Goal: Task Accomplishment & Management: Use online tool/utility

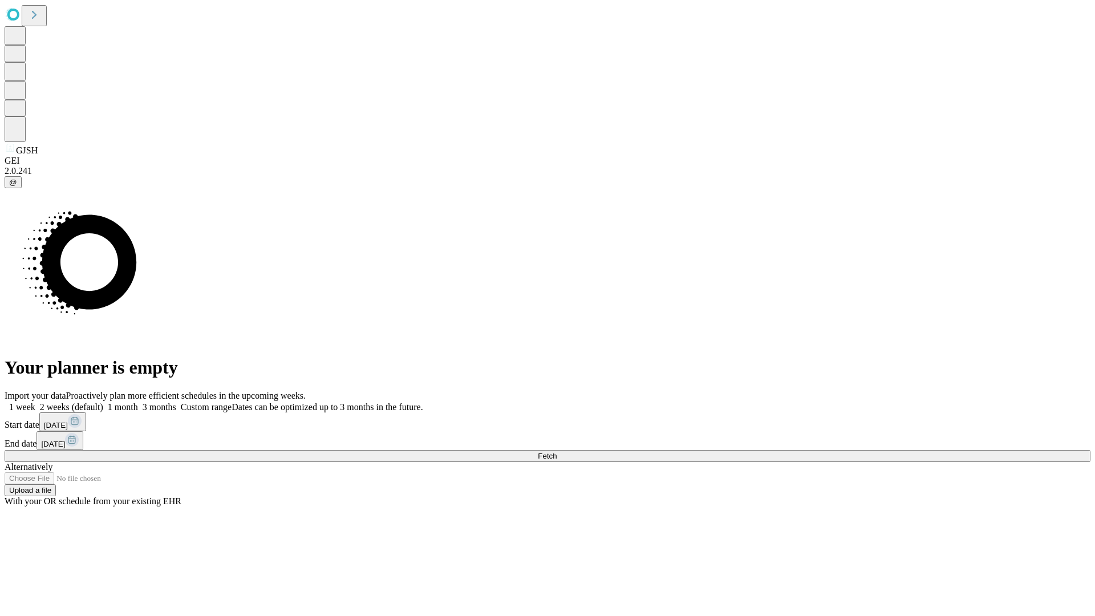
click at [557, 452] on span "Fetch" at bounding box center [547, 456] width 19 height 9
